Goal: Information Seeking & Learning: Check status

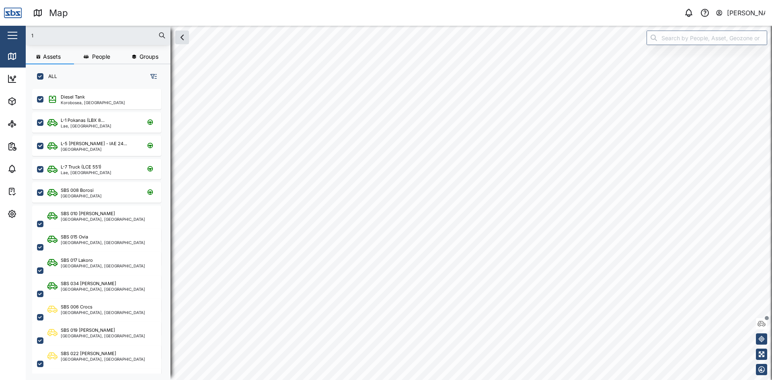
scroll to position [282, 126]
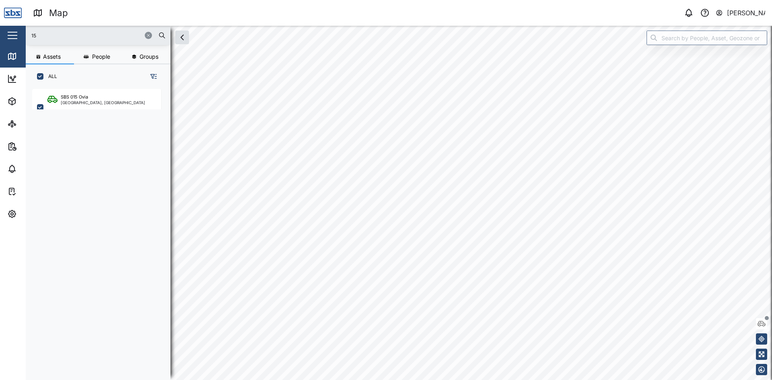
type input "15"
click at [88, 95] on div "SBS 015 Ovia" at bounding box center [74, 97] width 27 height 7
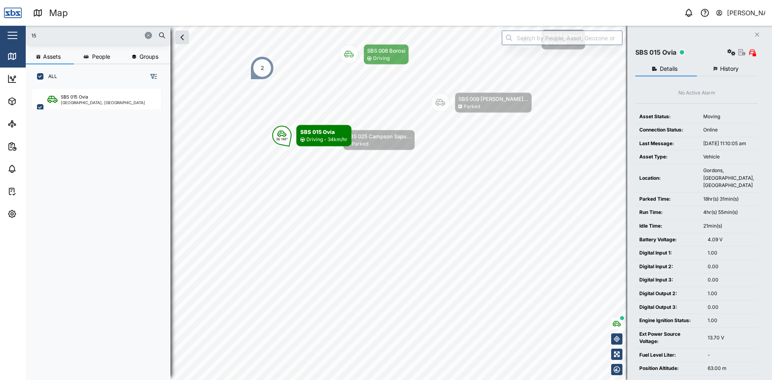
click at [380, 184] on body "Map 0 Vijay Kumar Close Map Dashboard Assets ATS Camera Generator Personnel Tan…" at bounding box center [386, 190] width 772 height 380
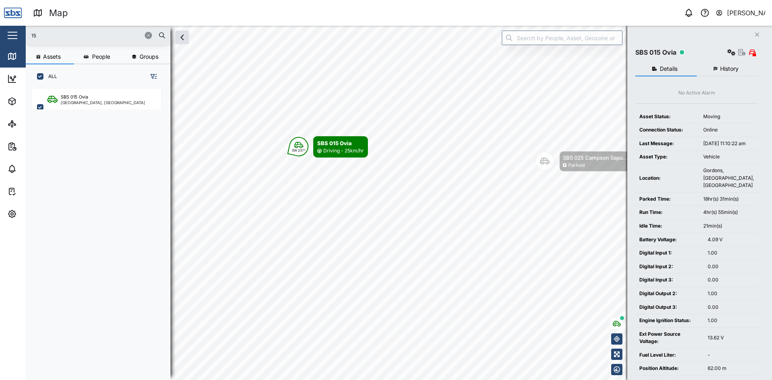
click at [757, 34] on icon "Close" at bounding box center [757, 34] width 5 height 6
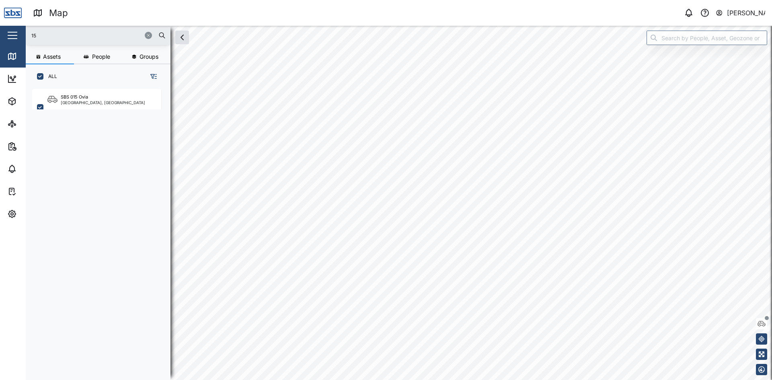
click at [151, 36] on button "button" at bounding box center [148, 35] width 7 height 7
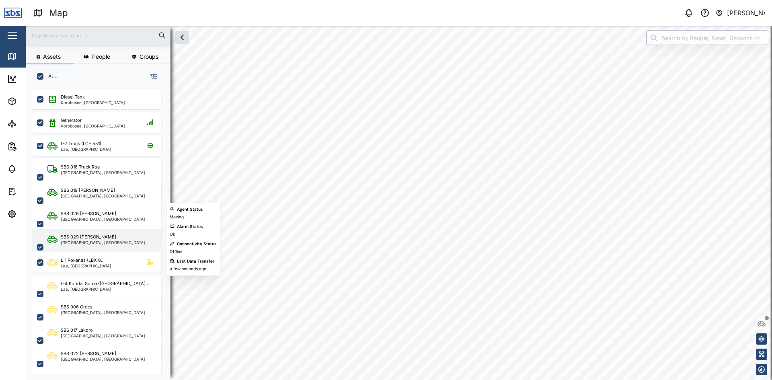
click at [81, 239] on div "SBS 029 [PERSON_NAME]" at bounding box center [89, 237] width 56 height 7
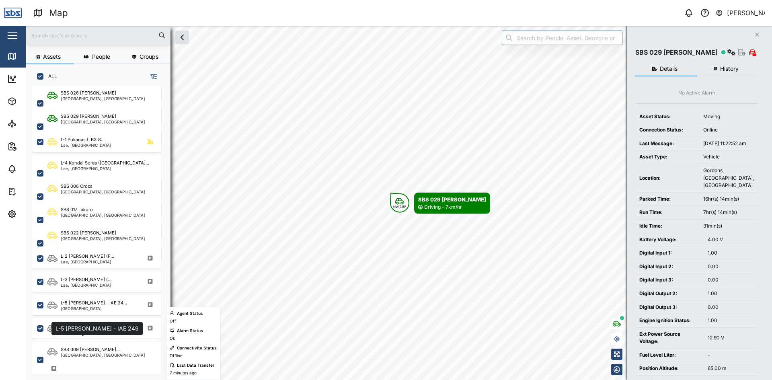
scroll to position [40, 0]
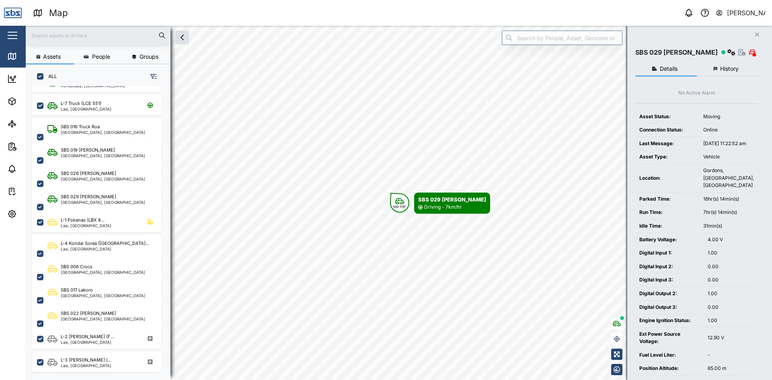
click at [76, 36] on input "text" at bounding box center [98, 35] width 135 height 12
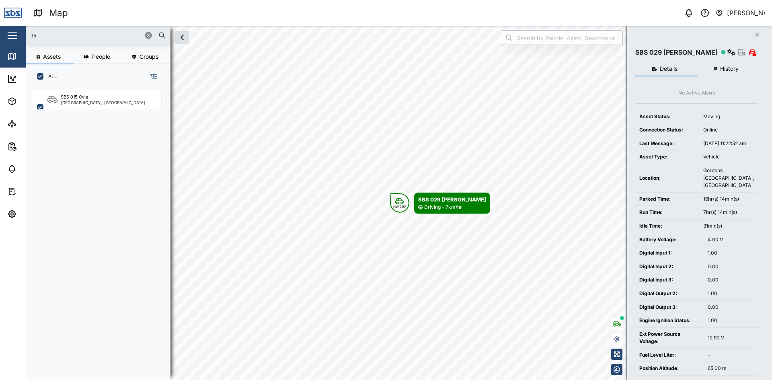
scroll to position [0, 0]
type input "15"
click at [87, 101] on div "[GEOGRAPHIC_DATA], [GEOGRAPHIC_DATA]" at bounding box center [103, 103] width 84 height 4
click at [731, 70] on span "History" at bounding box center [729, 69] width 19 height 6
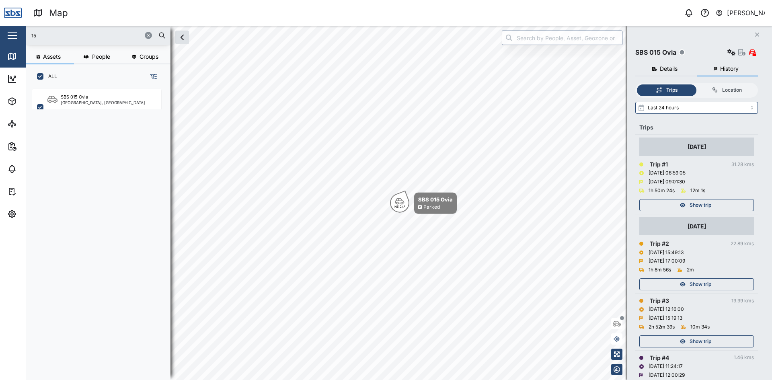
click at [706, 208] on span "Show trip" at bounding box center [701, 205] width 22 height 11
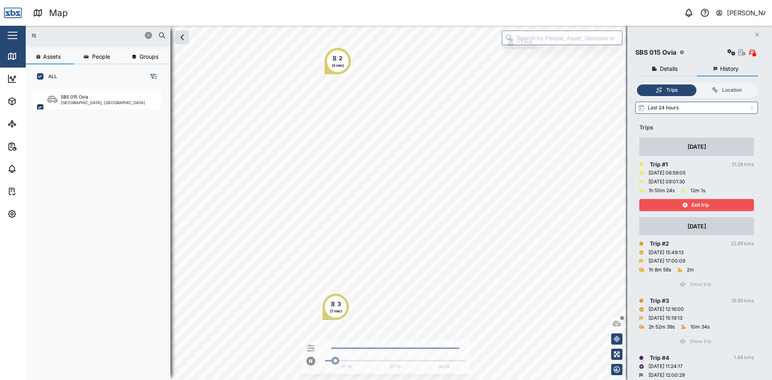
click at [710, 205] on div "Exit trip" at bounding box center [696, 205] width 105 height 11
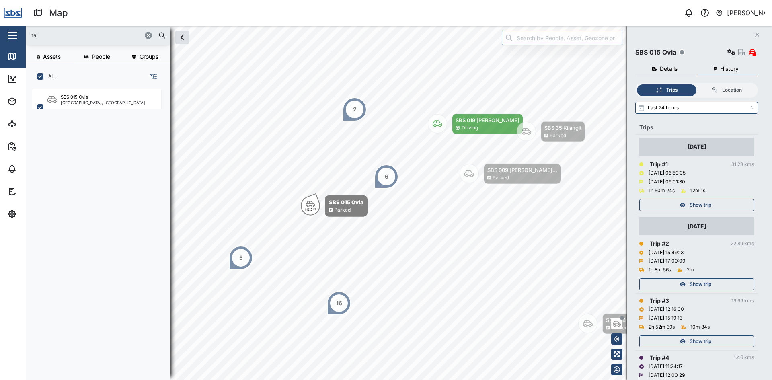
click at [710, 204] on span "Show trip" at bounding box center [701, 205] width 22 height 11
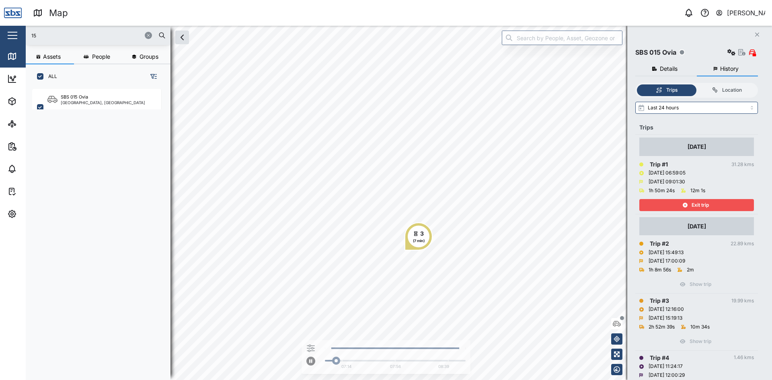
click at [682, 206] on div "Exit trip" at bounding box center [696, 205] width 105 height 11
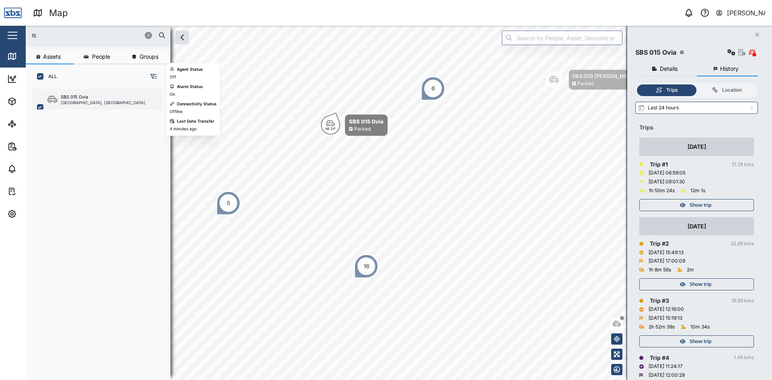
click at [81, 98] on div "SBS 015 Ovia" at bounding box center [74, 97] width 27 height 7
click at [755, 35] on icon "Close" at bounding box center [757, 34] width 5 height 6
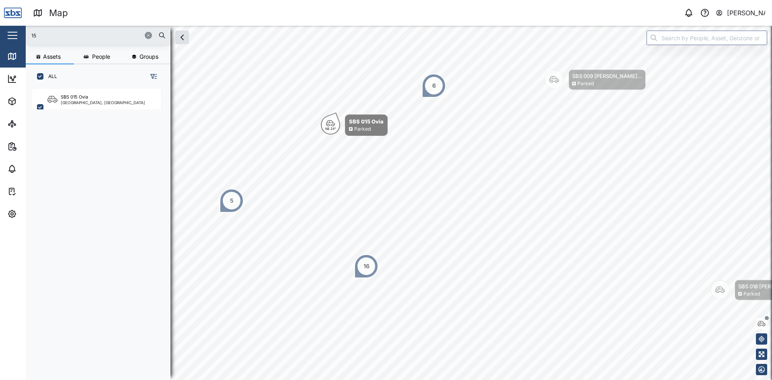
click at [146, 34] on icon "button" at bounding box center [148, 35] width 5 height 5
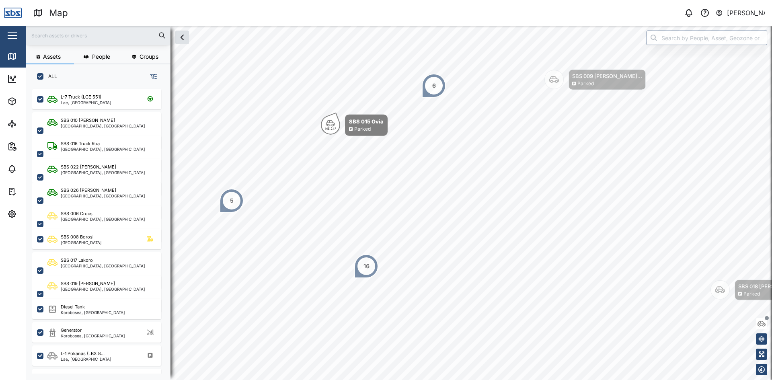
click at [14, 12] on img at bounding box center [13, 13] width 18 height 18
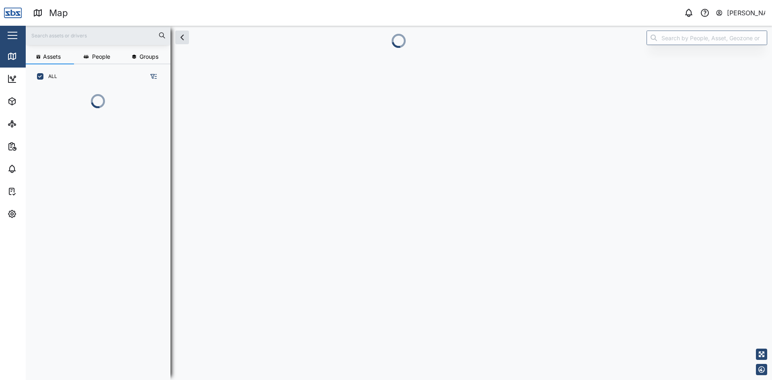
scroll to position [247, 126]
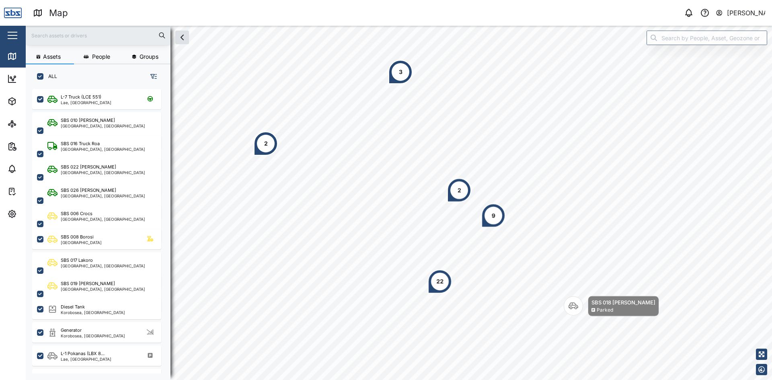
click at [403, 75] on div "3" at bounding box center [401, 72] width 24 height 24
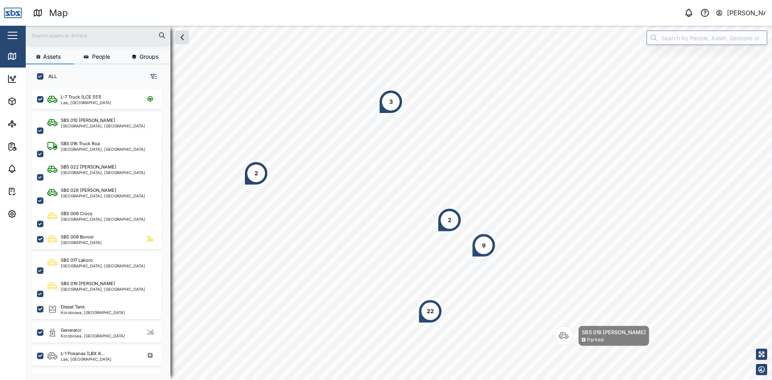
click at [387, 98] on div "3" at bounding box center [391, 102] width 24 height 24
click at [257, 177] on div "2" at bounding box center [257, 173] width 4 height 9
click at [454, 226] on div "2" at bounding box center [450, 220] width 24 height 24
click at [481, 253] on div "9" at bounding box center [484, 245] width 24 height 24
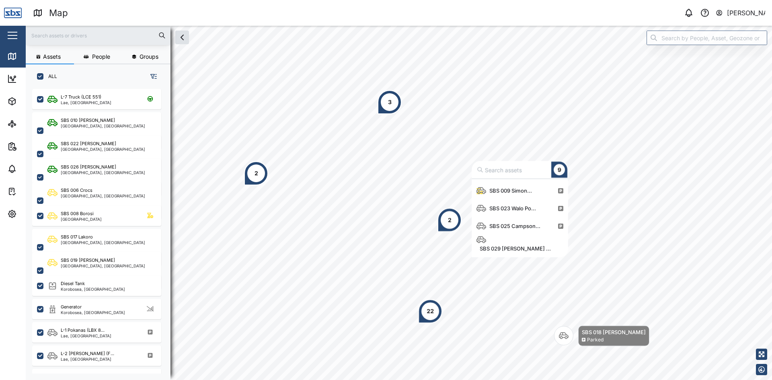
scroll to position [81, 0]
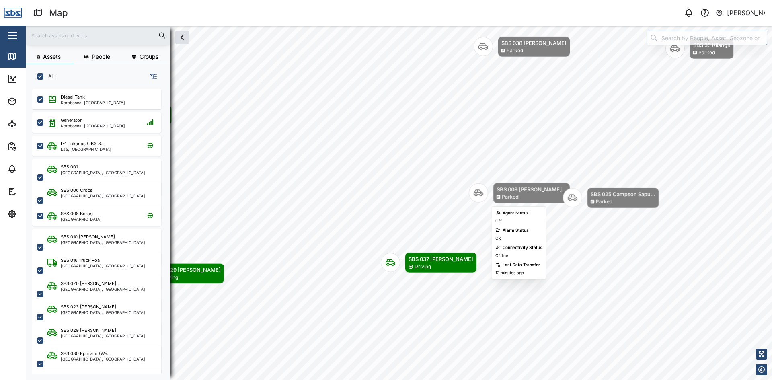
click at [517, 193] on div "SBS 009 [PERSON_NAME]..." at bounding box center [532, 189] width 70 height 8
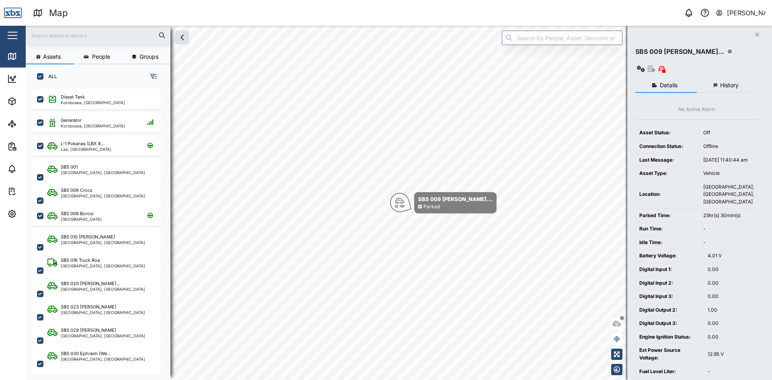
click at [725, 82] on span "History" at bounding box center [729, 85] width 19 height 6
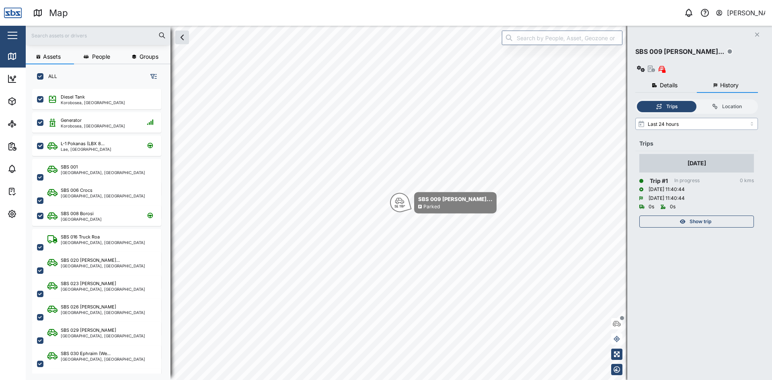
click at [692, 118] on input "Last 24 hours" at bounding box center [697, 124] width 123 height 12
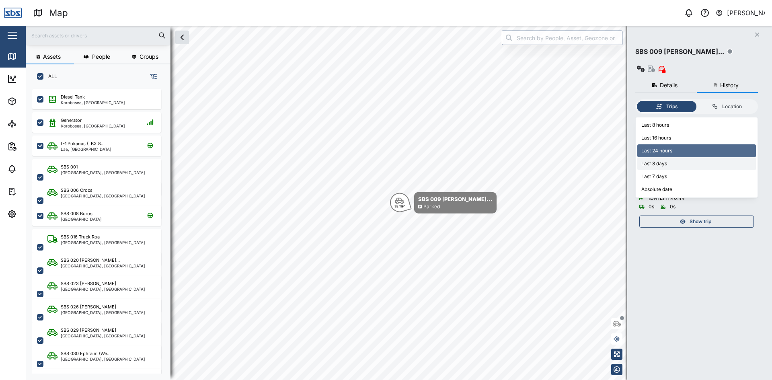
type input "Last 3 days"
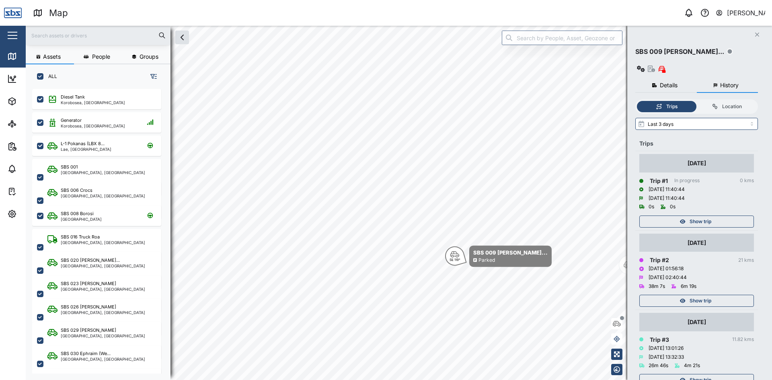
click at [759, 33] on icon "button" at bounding box center [757, 35] width 4 height 4
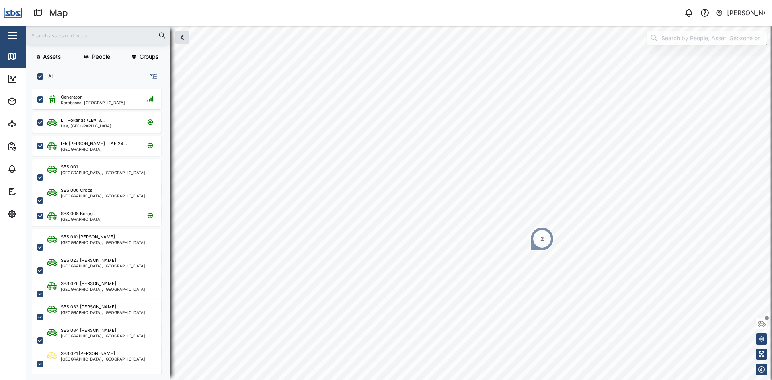
click at [541, 240] on div "2" at bounding box center [543, 238] width 4 height 9
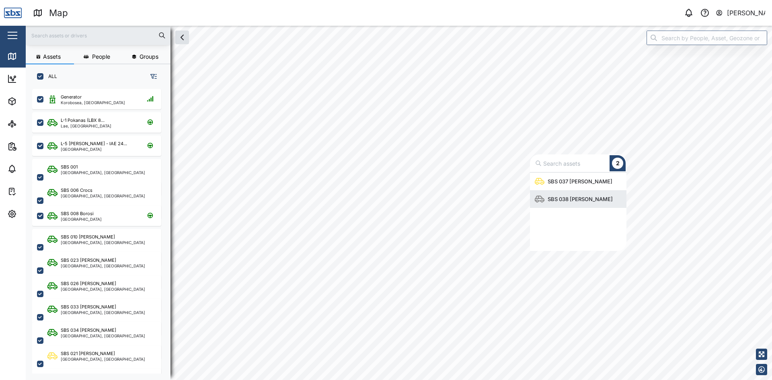
scroll to position [72, 91]
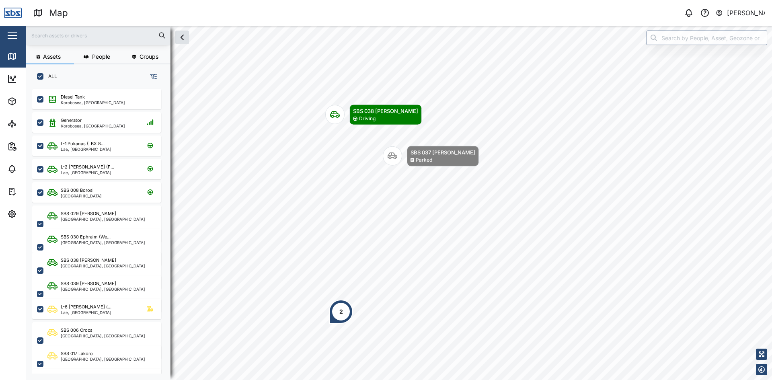
click at [60, 34] on input "text" at bounding box center [98, 35] width 135 height 12
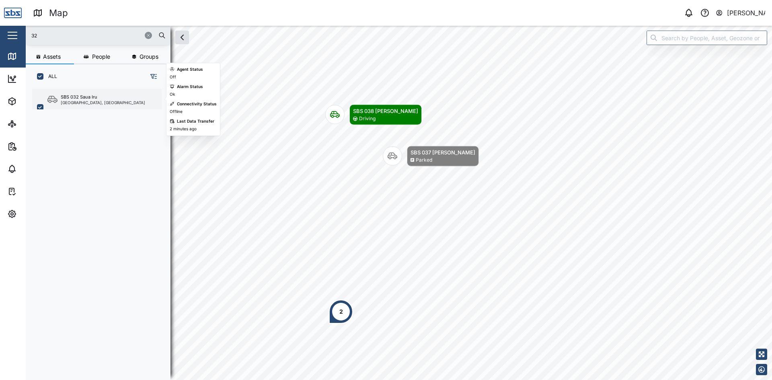
type input "32"
click at [89, 100] on div "SBS 032 Saua Iru" at bounding box center [79, 97] width 37 height 7
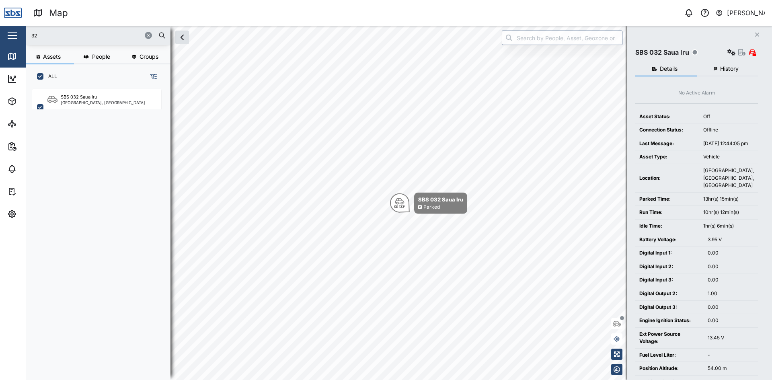
click at [755, 33] on button "Close" at bounding box center [757, 34] width 11 height 11
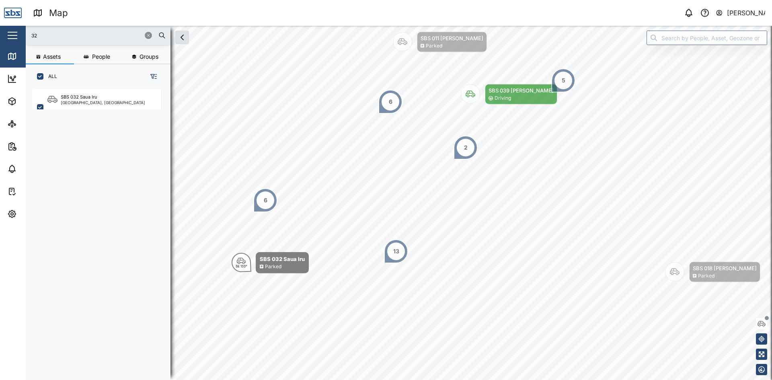
click at [149, 37] on icon "button" at bounding box center [148, 35] width 5 height 5
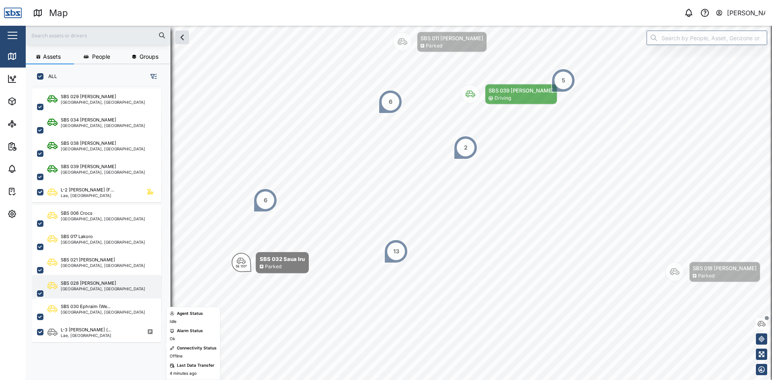
scroll to position [40, 0]
